Goal: Book appointment/travel/reservation

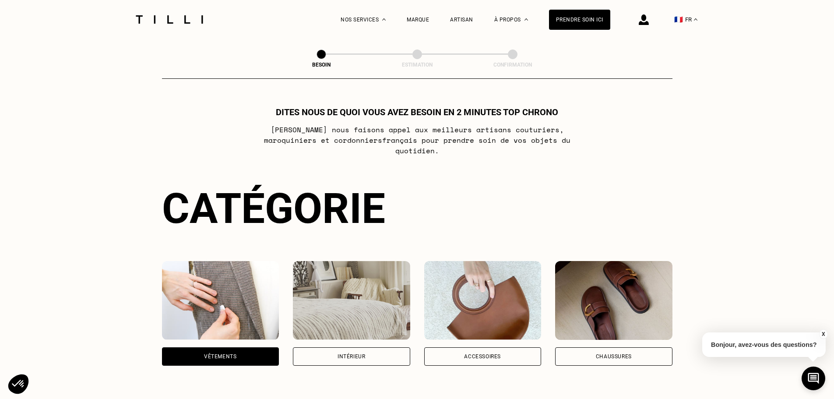
select select "FR"
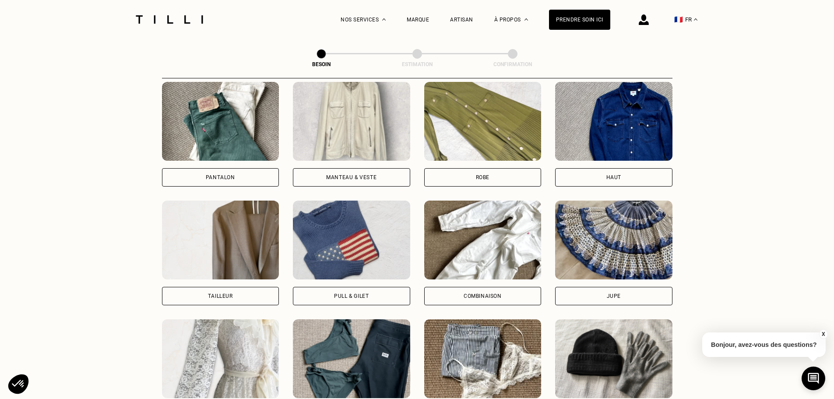
scroll to position [544, 0]
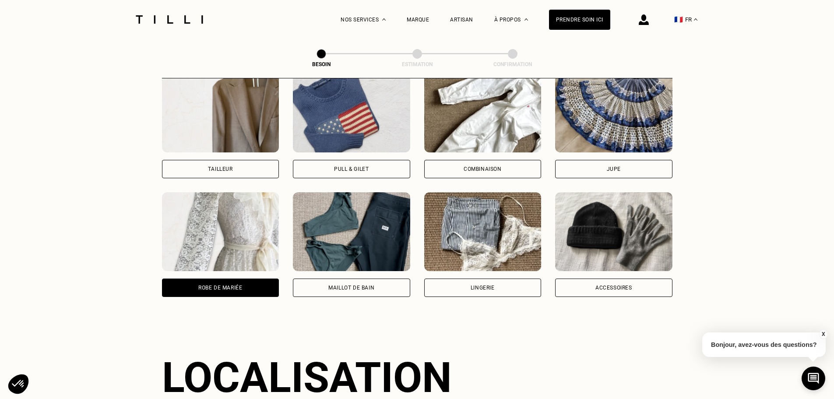
drag, startPoint x: 226, startPoint y: 283, endPoint x: 215, endPoint y: 288, distance: 12.9
click at [226, 283] on div "Robe de mariée" at bounding box center [220, 288] width 117 height 18
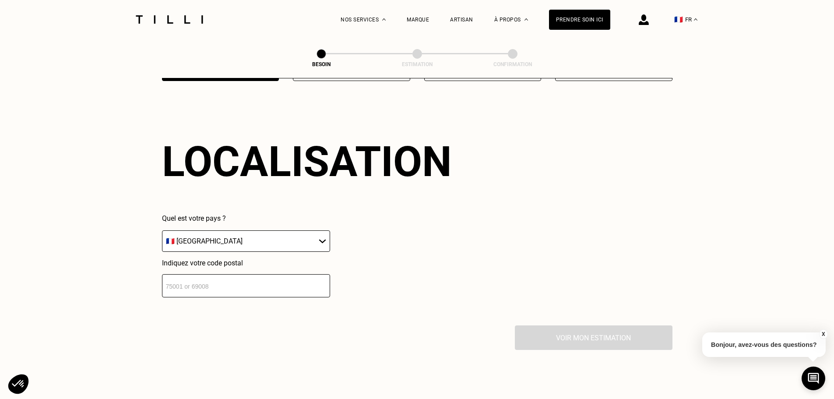
scroll to position [763, 0]
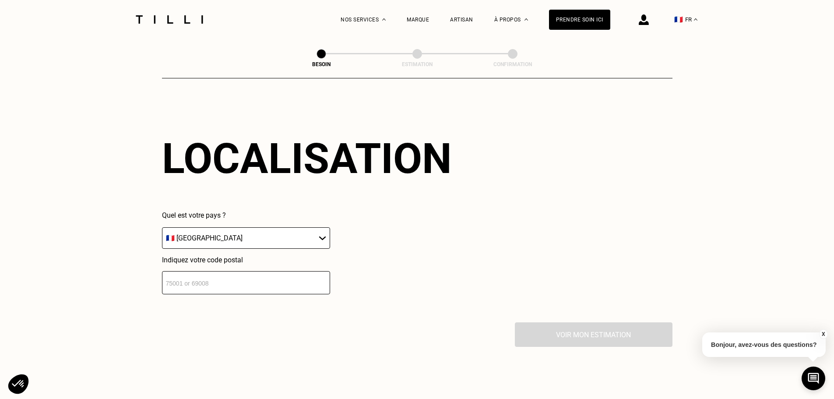
click at [240, 228] on select "🇩🇪 [GEOGRAPHIC_DATA] 🇦🇹 [GEOGRAPHIC_DATA] 🇧🇪 [GEOGRAPHIC_DATA] 🇧🇬 Bulgarie 🇨🇾 C…" at bounding box center [246, 237] width 168 height 21
drag, startPoint x: 240, startPoint y: 227, endPoint x: 233, endPoint y: 268, distance: 41.0
click at [239, 227] on select "🇩🇪 [GEOGRAPHIC_DATA] 🇦🇹 [GEOGRAPHIC_DATA] 🇧🇪 [GEOGRAPHIC_DATA] 🇧🇬 Bulgarie 🇨🇾 C…" at bounding box center [246, 237] width 168 height 21
click at [230, 282] on input "number" at bounding box center [246, 282] width 168 height 23
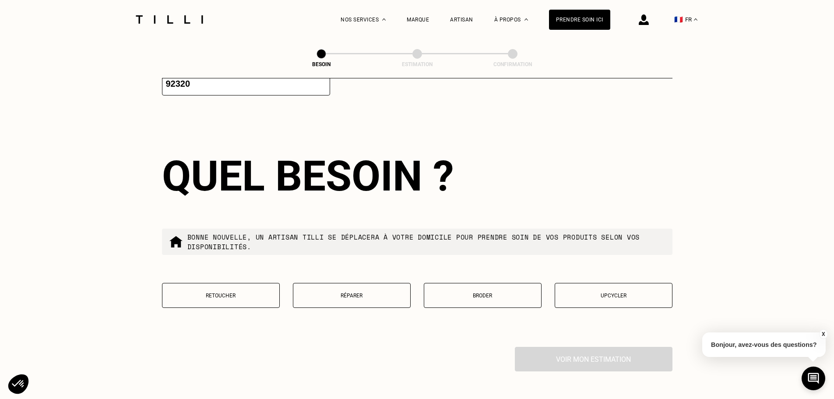
scroll to position [981, 0]
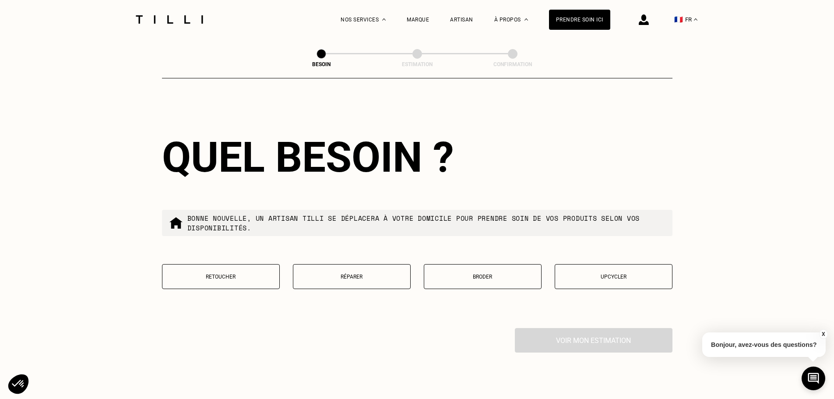
type input "92320"
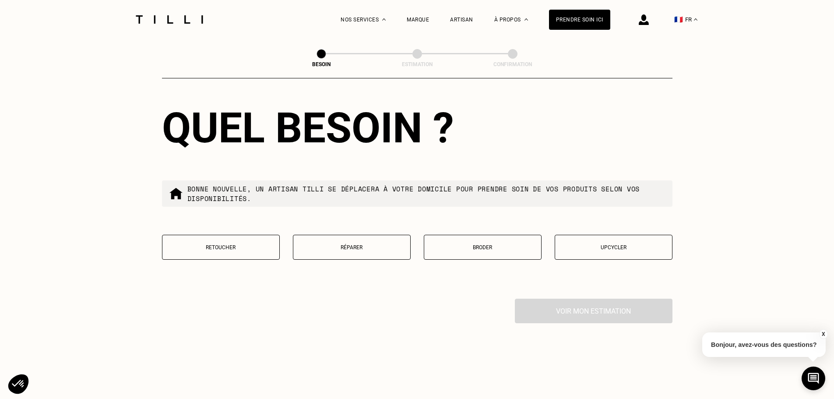
scroll to position [1025, 0]
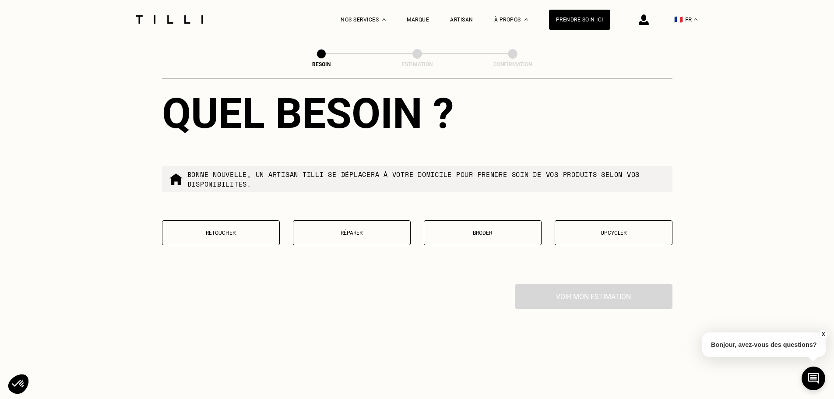
click at [230, 230] on p "Retoucher" at bounding box center [221, 233] width 108 height 6
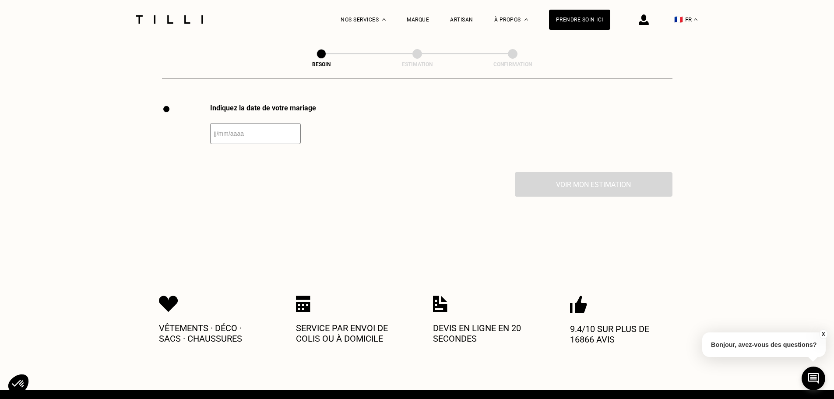
scroll to position [1205, 0]
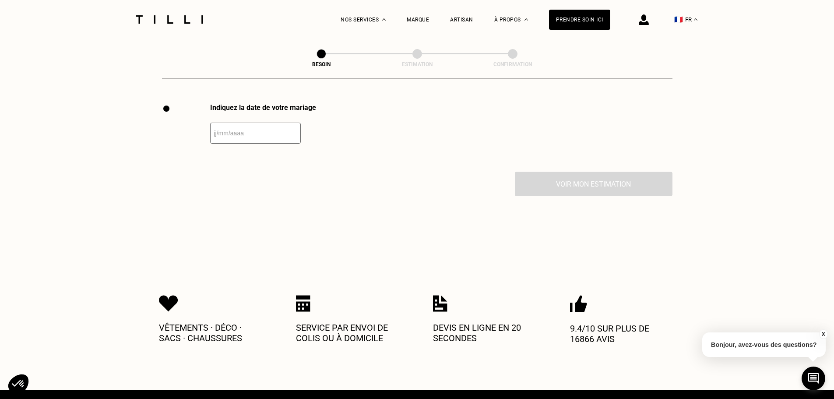
click at [248, 123] on input "text" at bounding box center [255, 133] width 91 height 21
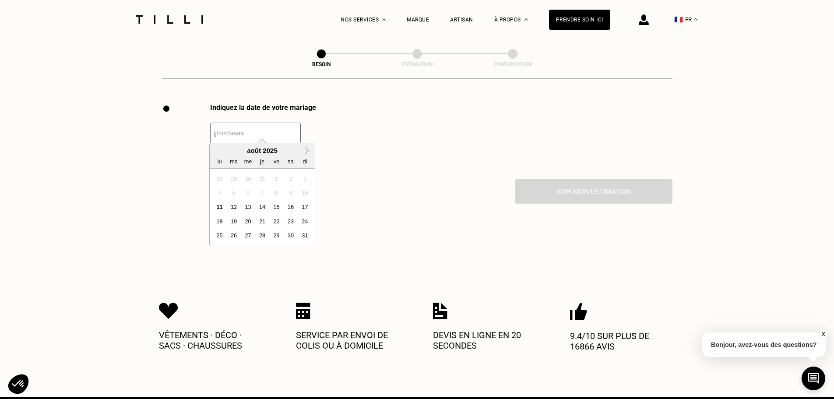
click at [248, 123] on input "text" at bounding box center [255, 133] width 91 height 21
drag, startPoint x: 248, startPoint y: 121, endPoint x: 248, endPoint y: 128, distance: 6.6
click at [248, 123] on input "text" at bounding box center [255, 133] width 91 height 21
click at [306, 149] on span "Next Month" at bounding box center [306, 150] width 0 height 11
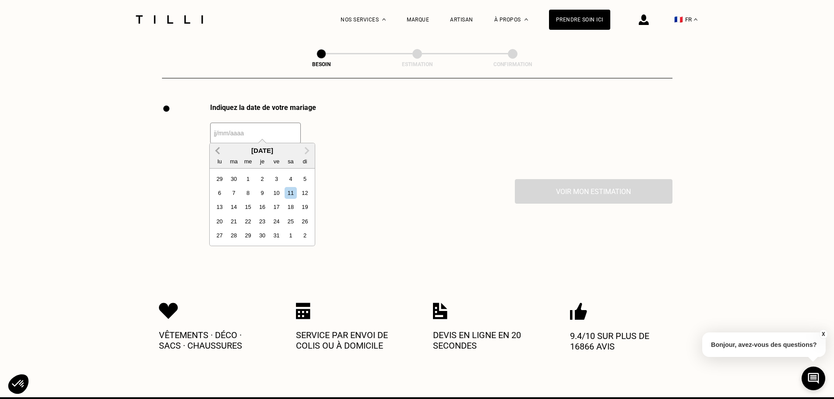
click at [214, 152] on button "Previous Month" at bounding box center [218, 151] width 14 height 14
click at [238, 235] on div "30" at bounding box center [234, 236] width 12 height 12
type input "[DATE]"
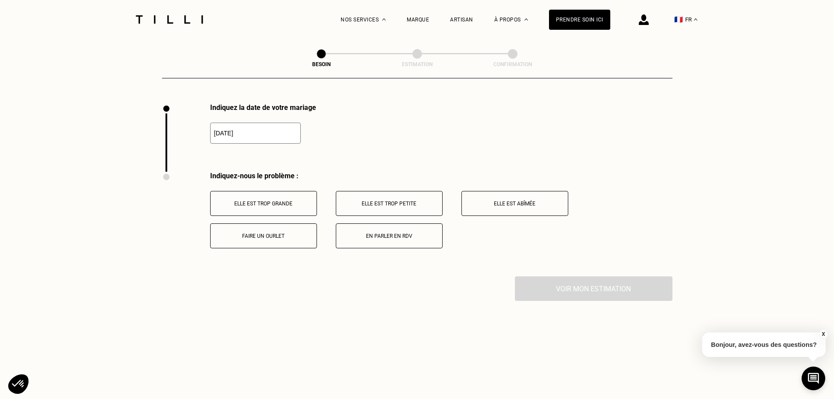
click at [277, 191] on button "Elle est trop grande" at bounding box center [263, 203] width 107 height 25
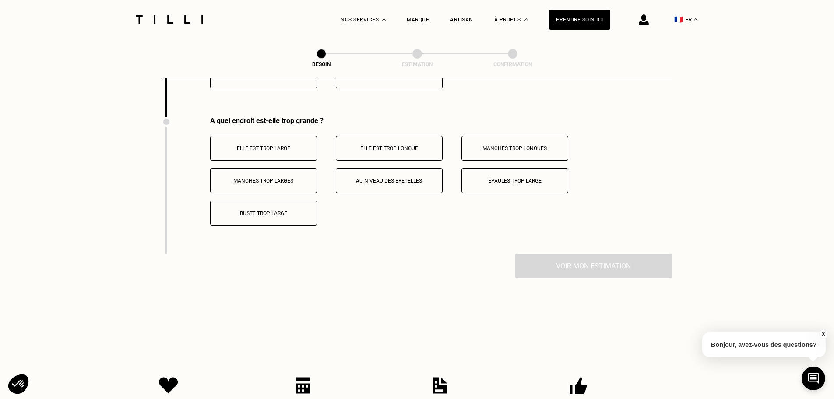
scroll to position [1378, 0]
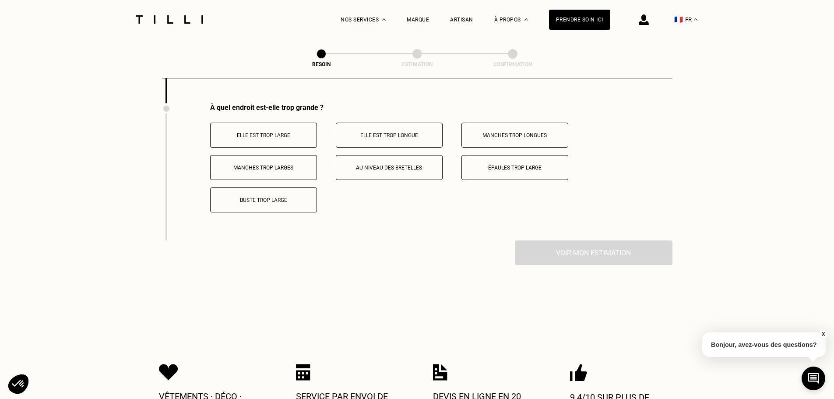
drag, startPoint x: 274, startPoint y: 129, endPoint x: 279, endPoint y: 131, distance: 5.1
click at [274, 132] on p "Elle est trop large" at bounding box center [263, 135] width 97 height 6
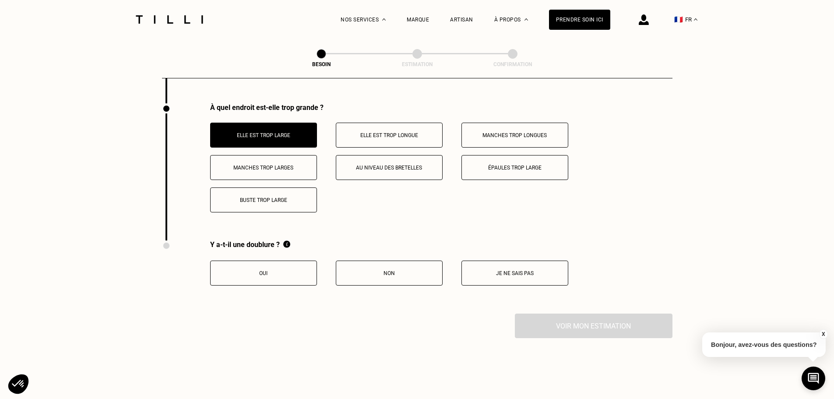
click at [267, 198] on p "Buste trop large" at bounding box center [263, 200] width 97 height 6
click at [291, 165] on p "Manches trop larges" at bounding box center [263, 168] width 97 height 6
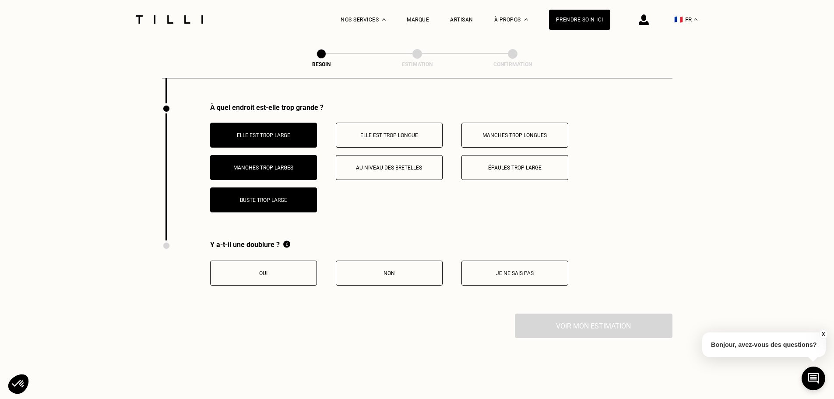
click at [549, 261] on button "Je ne sais pas" at bounding box center [515, 273] width 107 height 25
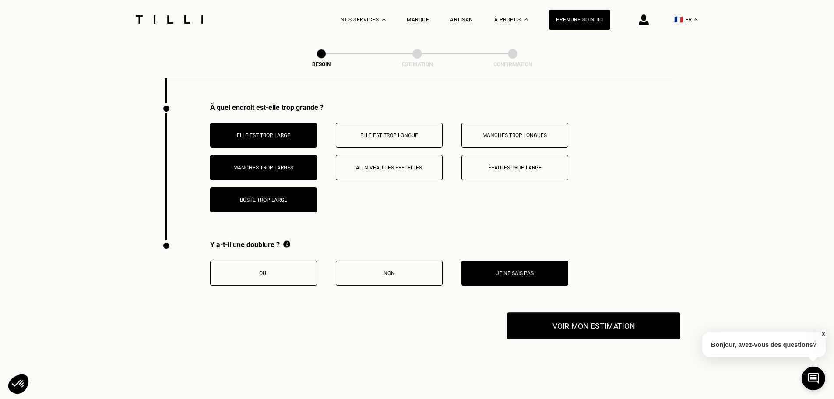
click at [604, 318] on button "Voir mon estimation" at bounding box center [593, 325] width 173 height 27
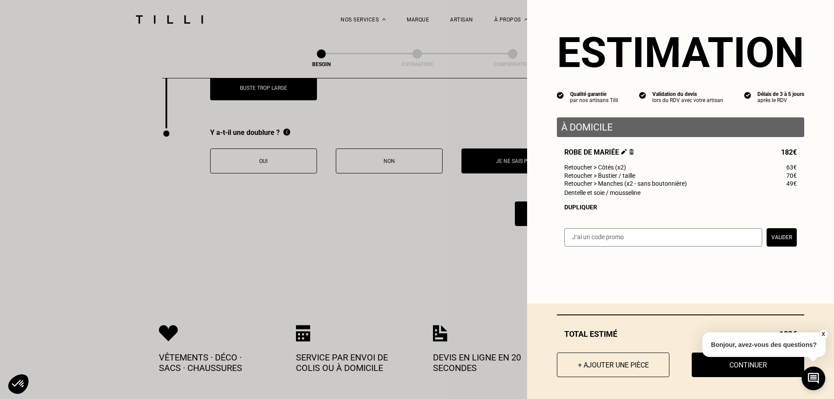
scroll to position [1510, 0]
